Goal: Task Accomplishment & Management: Use online tool/utility

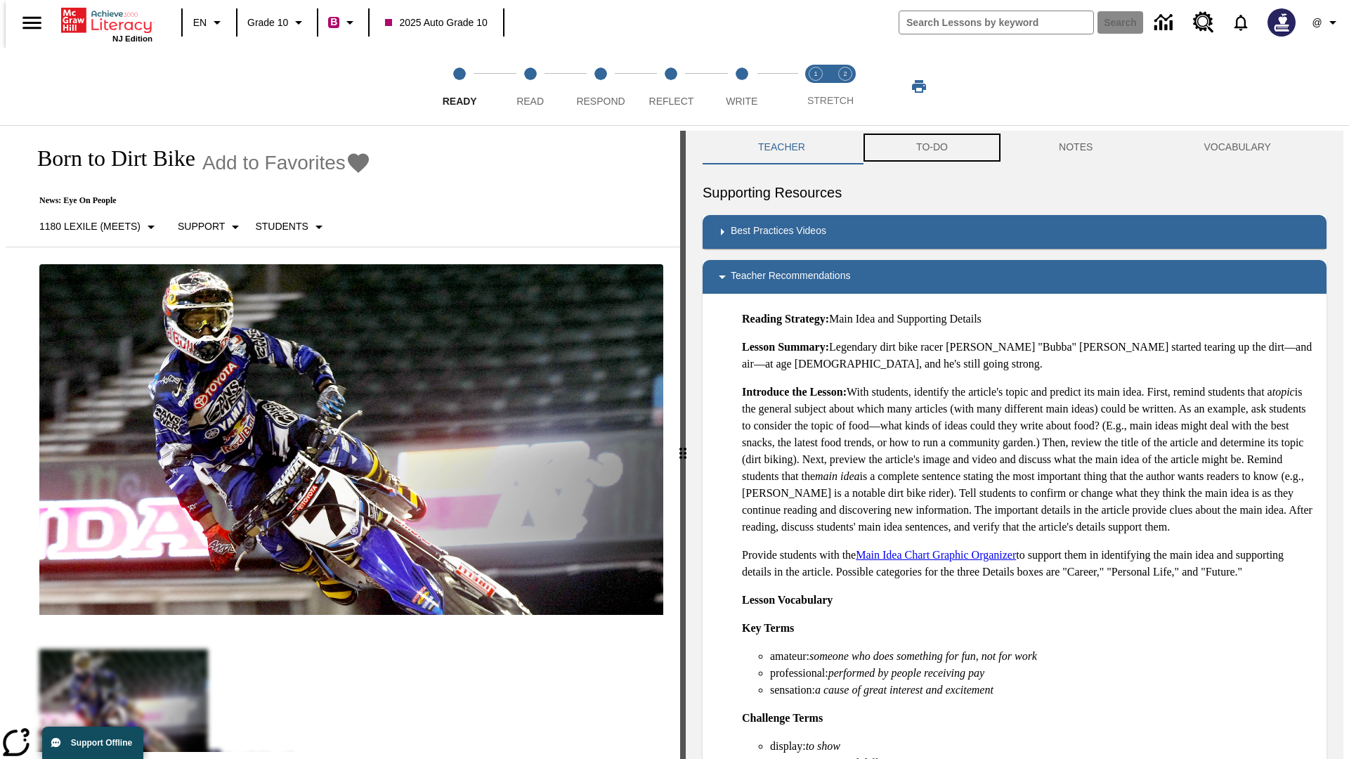
click at [931, 148] on button "TO-DO" at bounding box center [932, 148] width 143 height 34
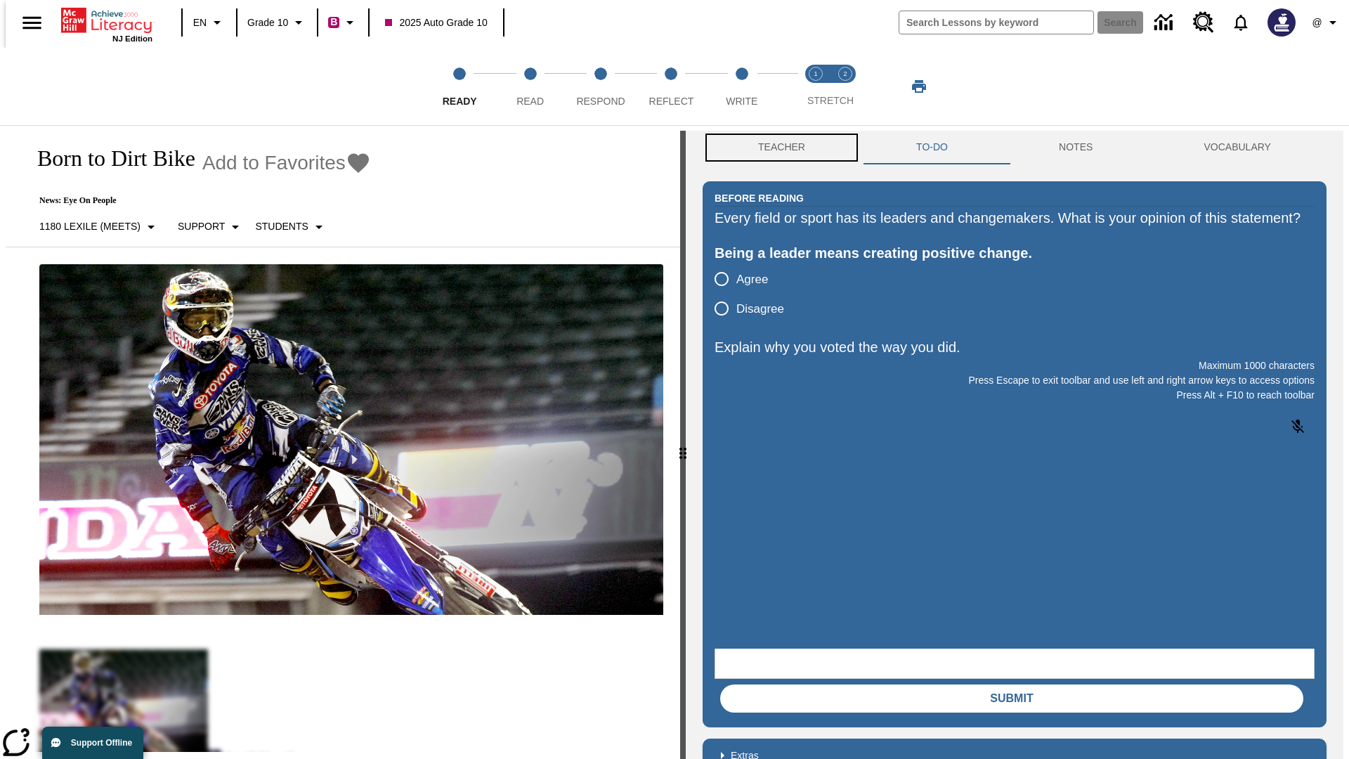
scroll to position [1, 0]
click at [777, 148] on button "Teacher" at bounding box center [782, 147] width 158 height 34
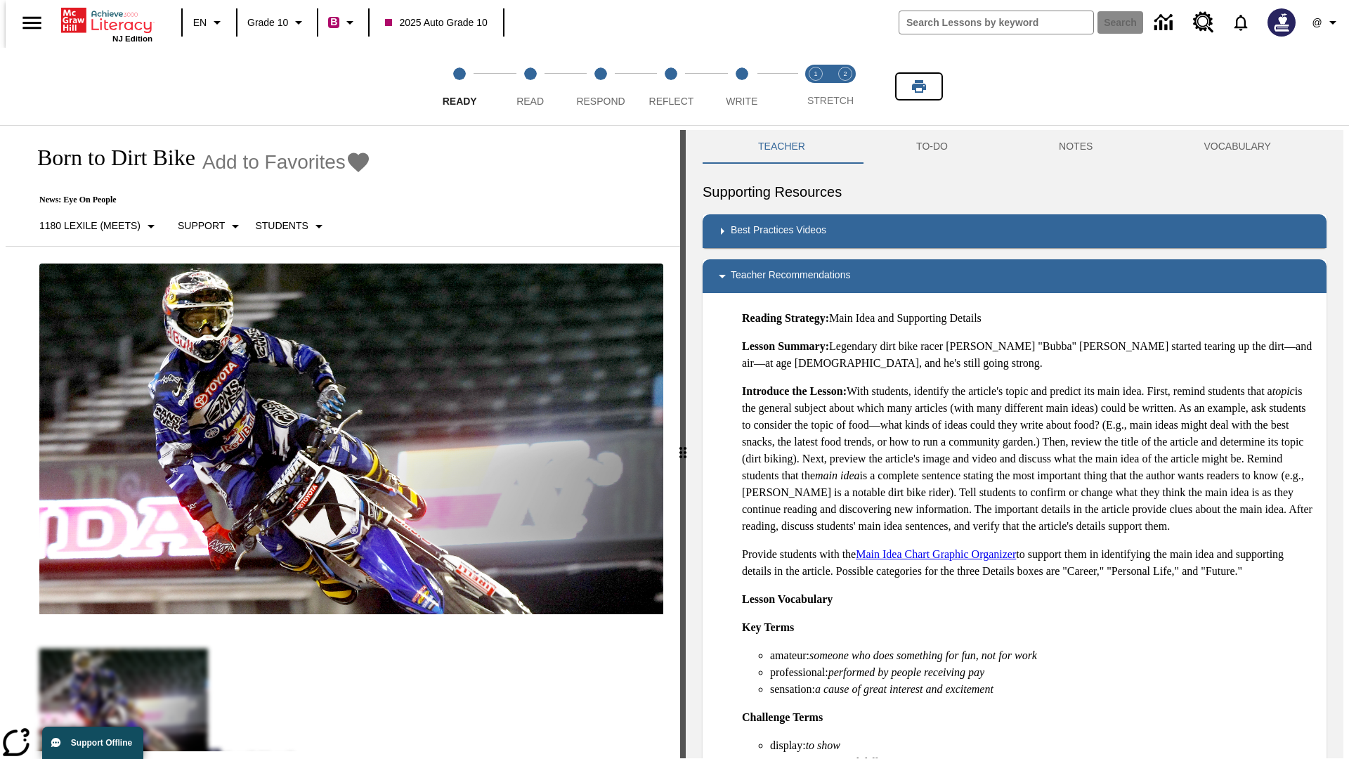
click at [919, 86] on icon "Print" at bounding box center [919, 86] width 14 height 13
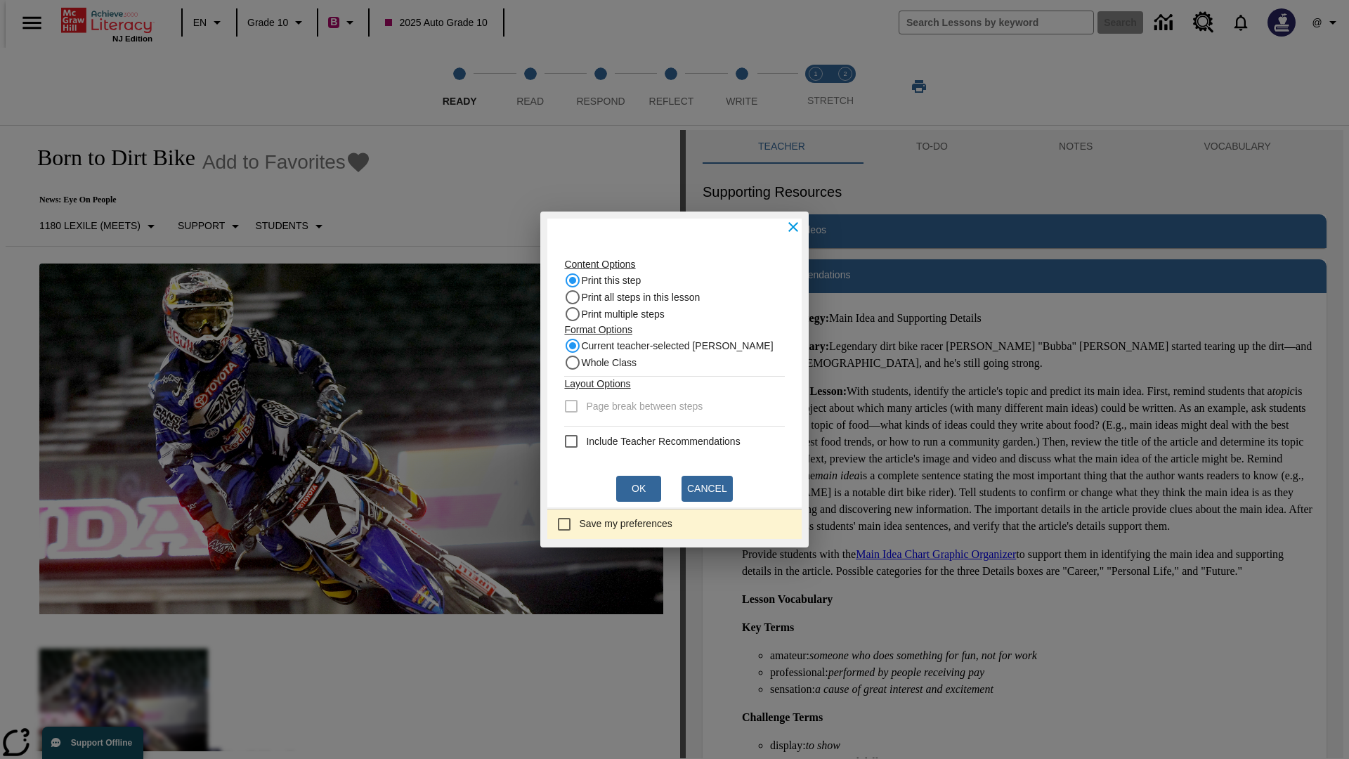
click at [575, 441] on recommendation "Include Teacher Recommendations" at bounding box center [571, 441] width 17 height 17
checkbox recommendation "true"
click at [639, 488] on button "Ok" at bounding box center [638, 489] width 45 height 26
